Goal: Information Seeking & Learning: Find specific fact

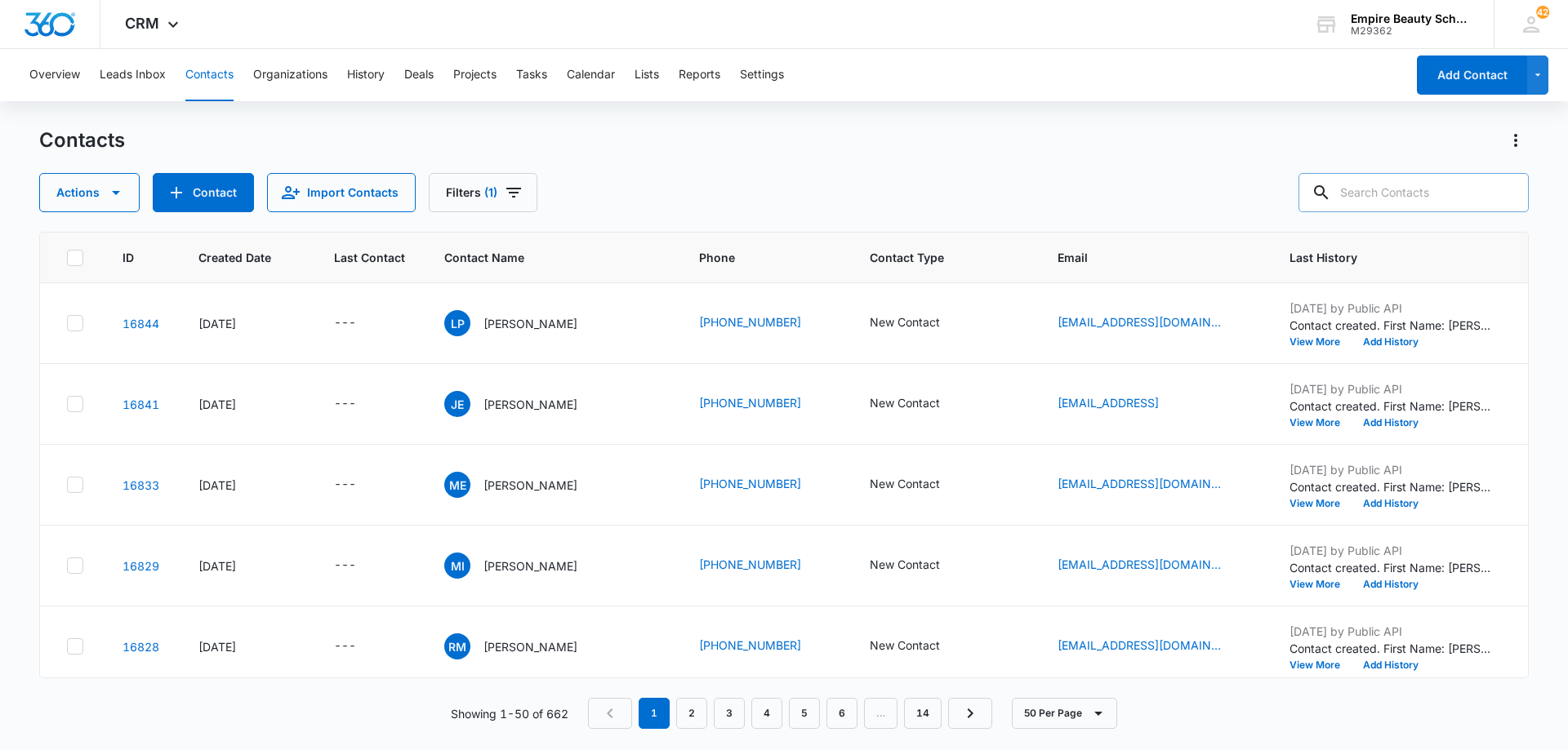
click at [1390, 202] on input "text" at bounding box center [1414, 192] width 231 height 39
type input "[PERSON_NAME]"
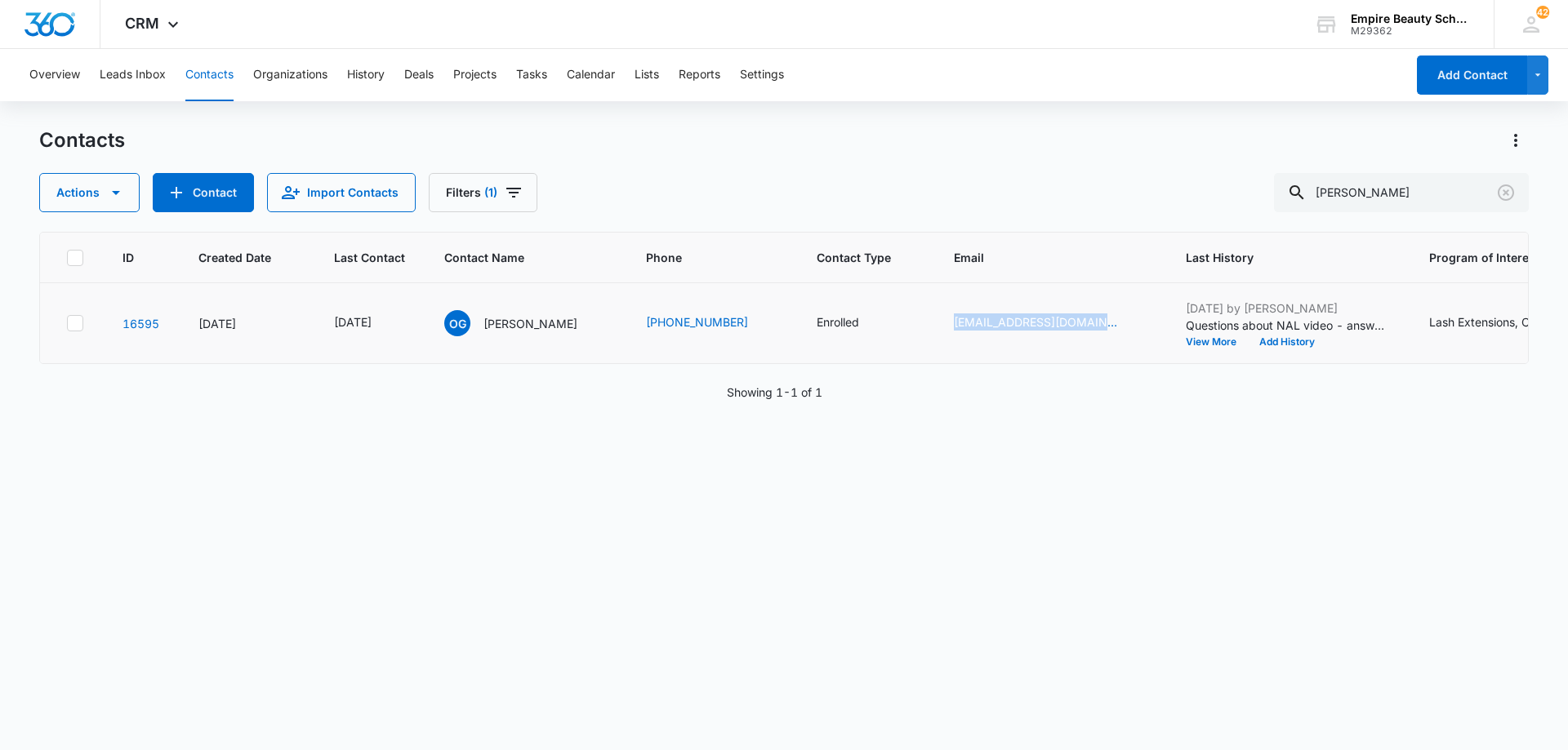
drag, startPoint x: 955, startPoint y: 333, endPoint x: 1051, endPoint y: 340, distance: 96.3
click at [1051, 340] on td "[EMAIL_ADDRESS][DOMAIN_NAME]" at bounding box center [1050, 323] width 232 height 81
copy link "[EMAIL_ADDRESS][DOMAIN_NAME]"
click at [972, 176] on div "Actions Contact Import Contacts Filters (1) [PERSON_NAME]" at bounding box center [784, 192] width 1489 height 39
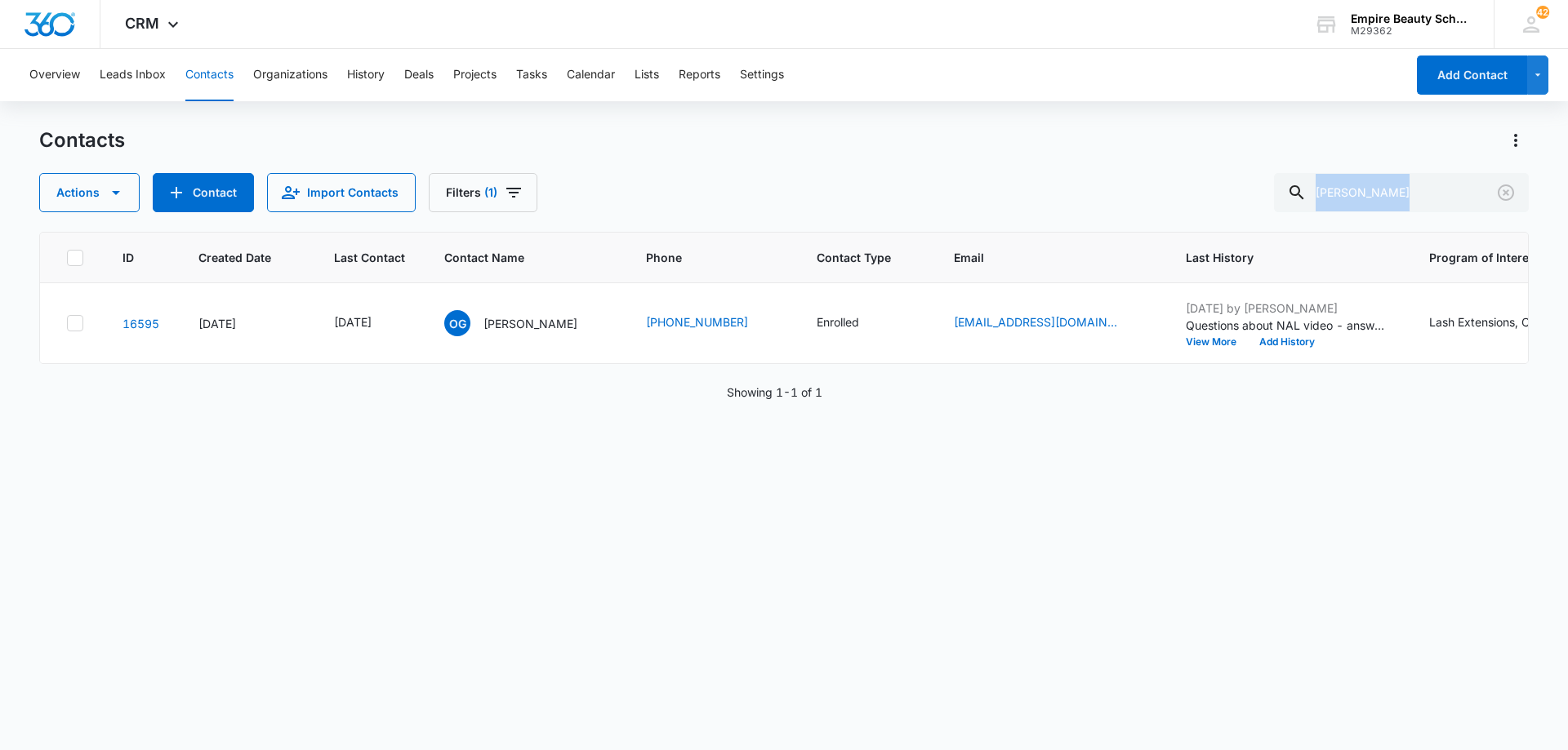
click at [1021, 202] on div "Actions Contact Import Contacts Filters (1) [PERSON_NAME]" at bounding box center [784, 192] width 1489 height 39
click at [1509, 195] on icon "Clear" at bounding box center [1506, 193] width 17 height 17
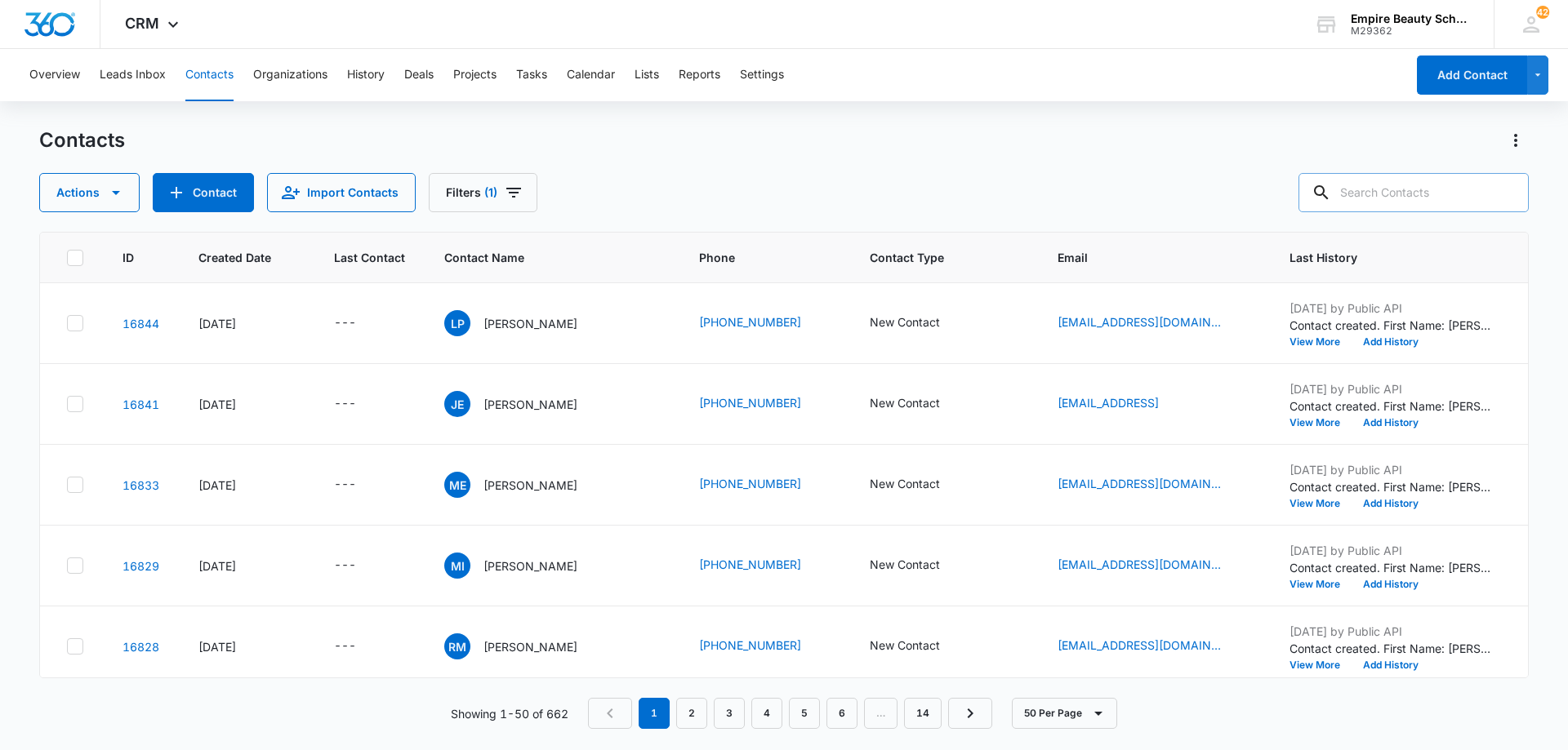
click at [824, 153] on div "Contacts Actions Contact Import Contacts Filters (1)" at bounding box center [784, 169] width 1489 height 85
click at [1397, 204] on input "text" at bounding box center [1414, 192] width 231 height 39
type input "[PERSON_NAME]"
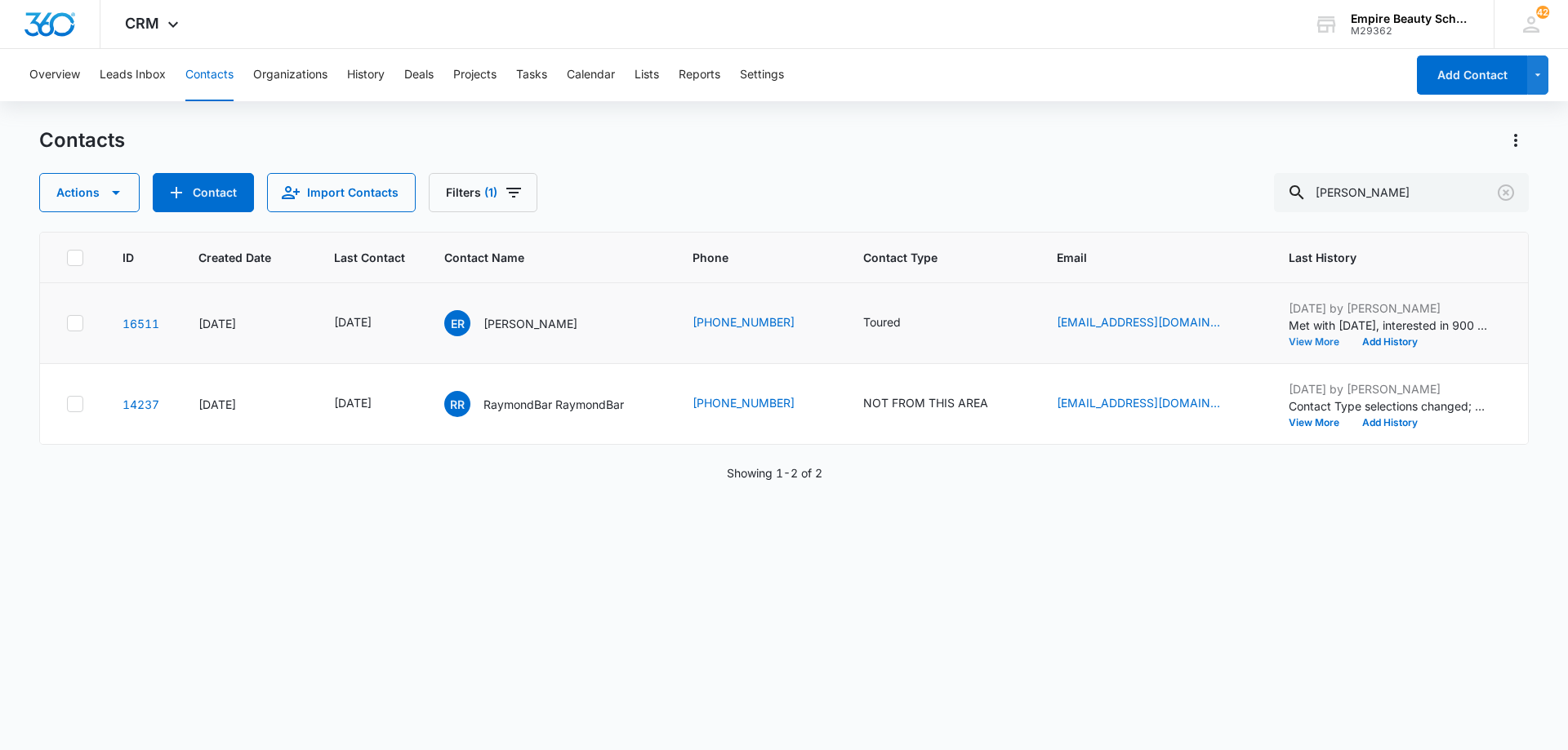
click at [1330, 344] on button "View More" at bounding box center [1319, 342] width 62 height 10
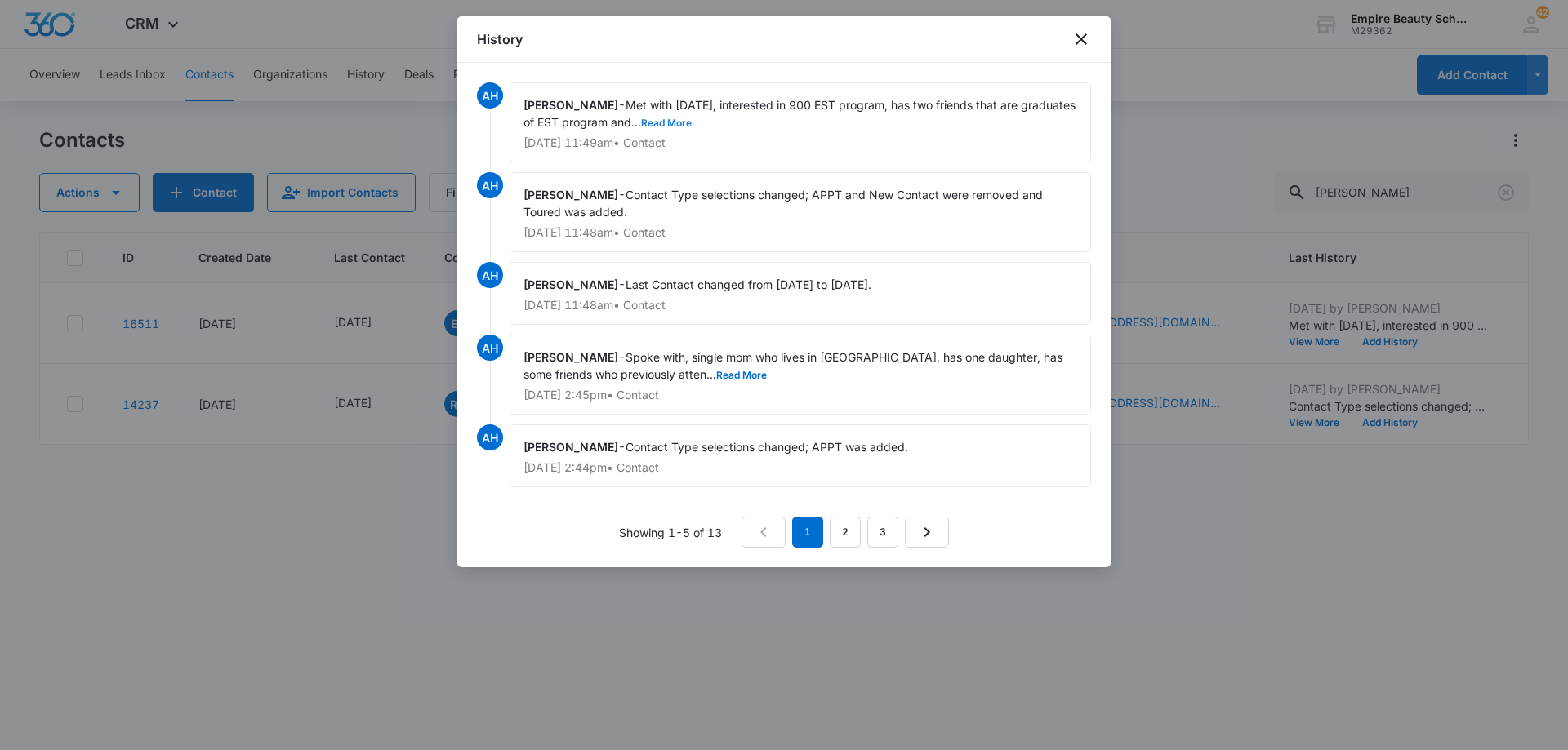
click at [641, 125] on button "Read More" at bounding box center [666, 123] width 50 height 10
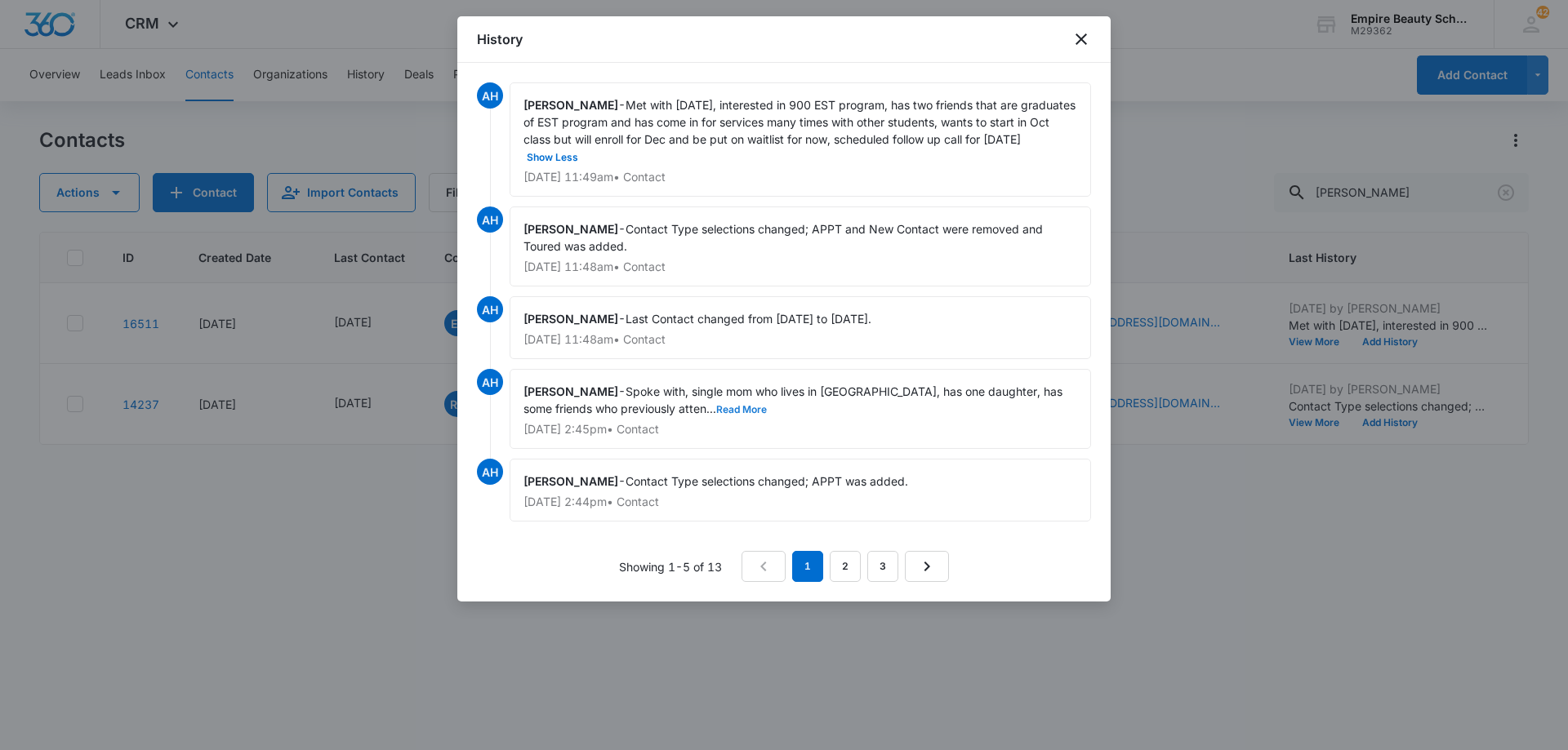
click at [716, 405] on button "Read More" at bounding box center [741, 410] width 50 height 10
